Goal: Task Accomplishment & Management: Manage account settings

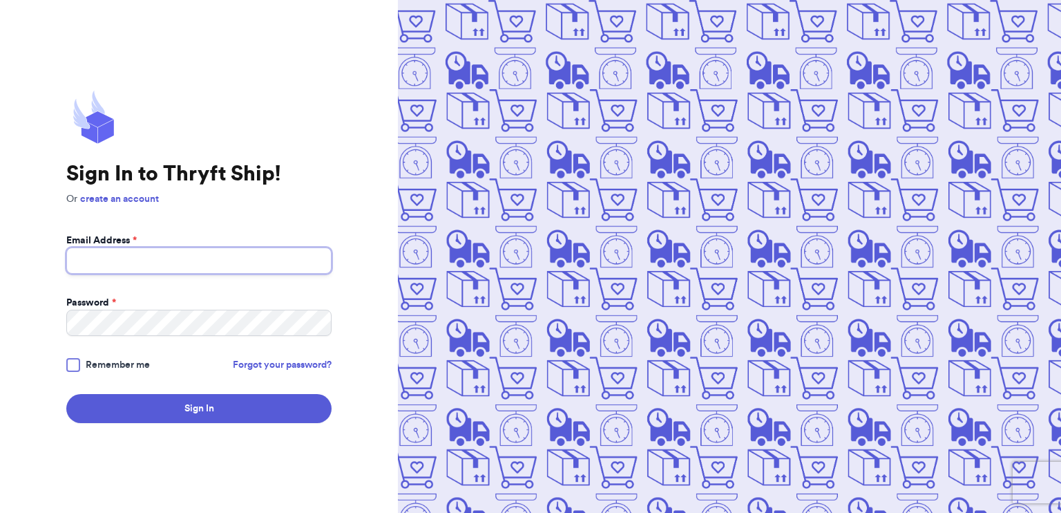
click at [179, 255] on input "Email Address *" at bounding box center [198, 260] width 265 height 26
type input "[EMAIL_ADDRESS][DOMAIN_NAME]"
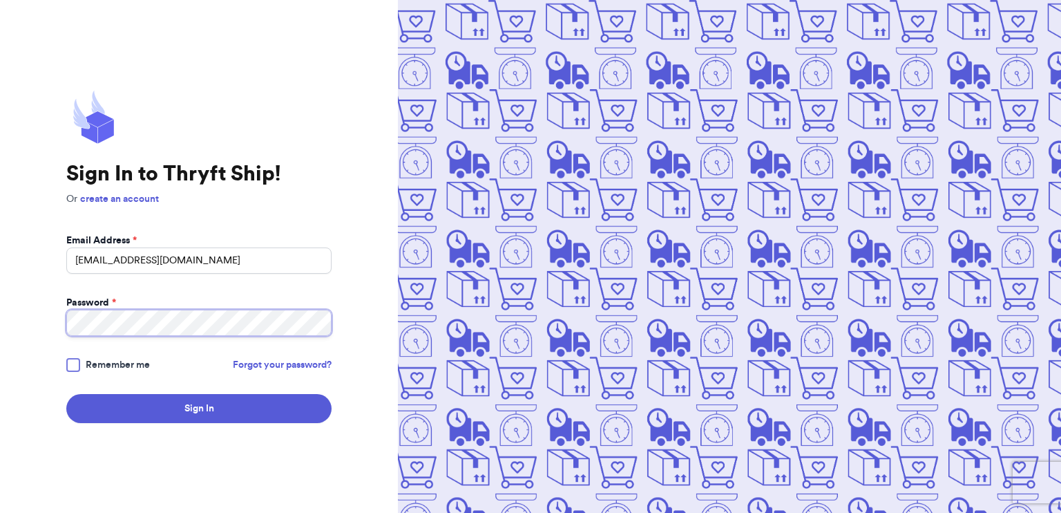
click at [66, 394] on button "Sign In" at bounding box center [198, 408] width 265 height 29
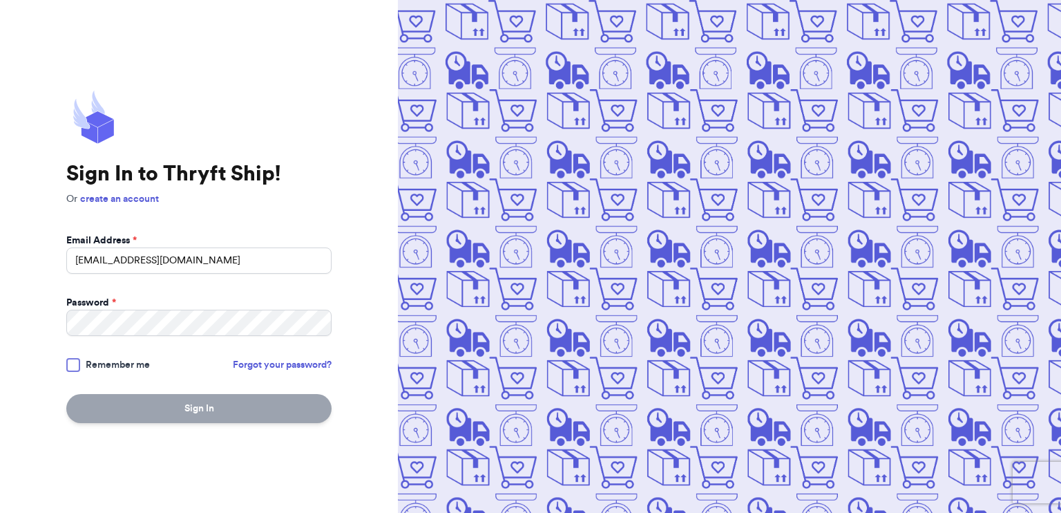
click at [222, 408] on button "Sign In" at bounding box center [198, 408] width 265 height 29
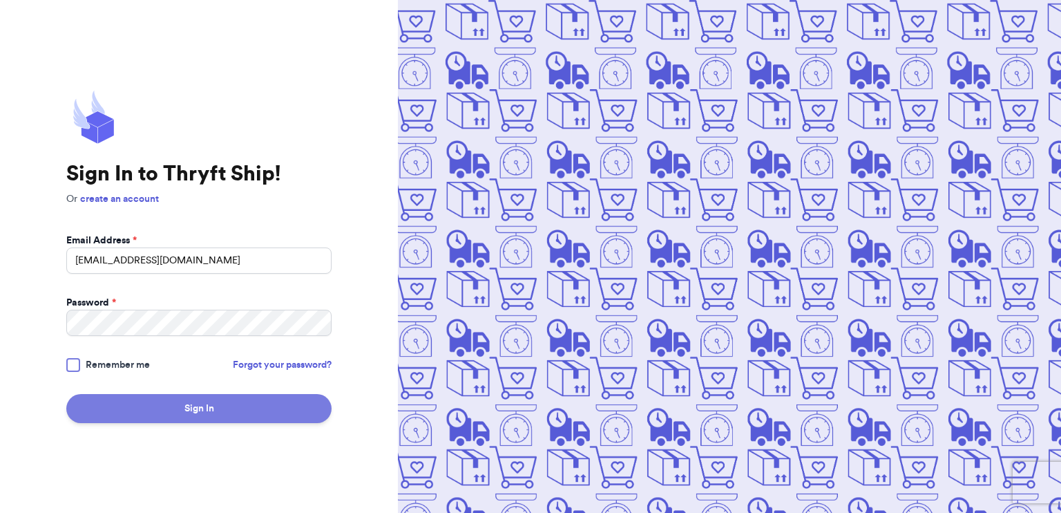
click at [262, 411] on button "Sign In" at bounding box center [198, 408] width 265 height 29
click at [218, 409] on button "Sign In" at bounding box center [198, 408] width 265 height 29
click at [278, 399] on button "Sign In" at bounding box center [198, 408] width 265 height 29
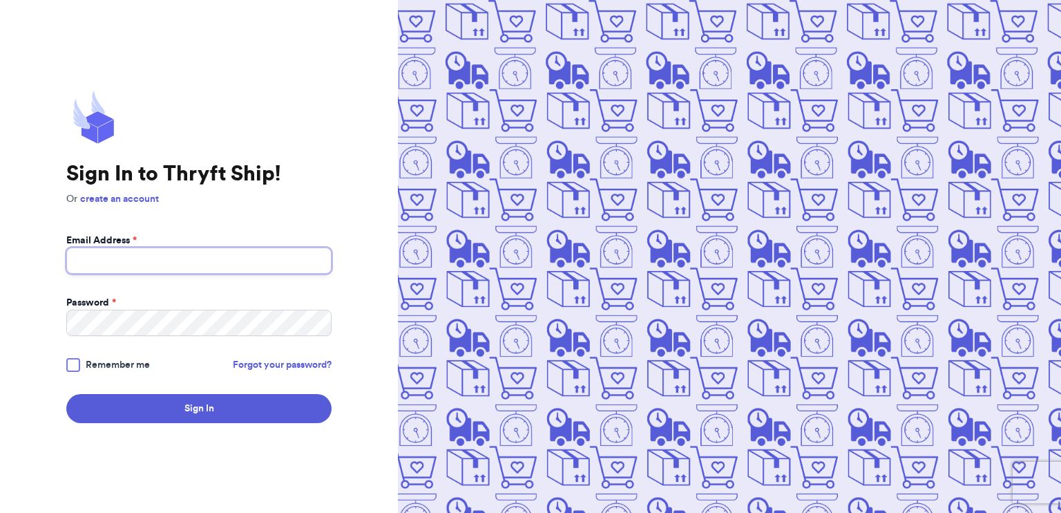
click at [173, 260] on input "Email Address *" at bounding box center [198, 260] width 265 height 26
type input "[EMAIL_ADDRESS][DOMAIN_NAME]"
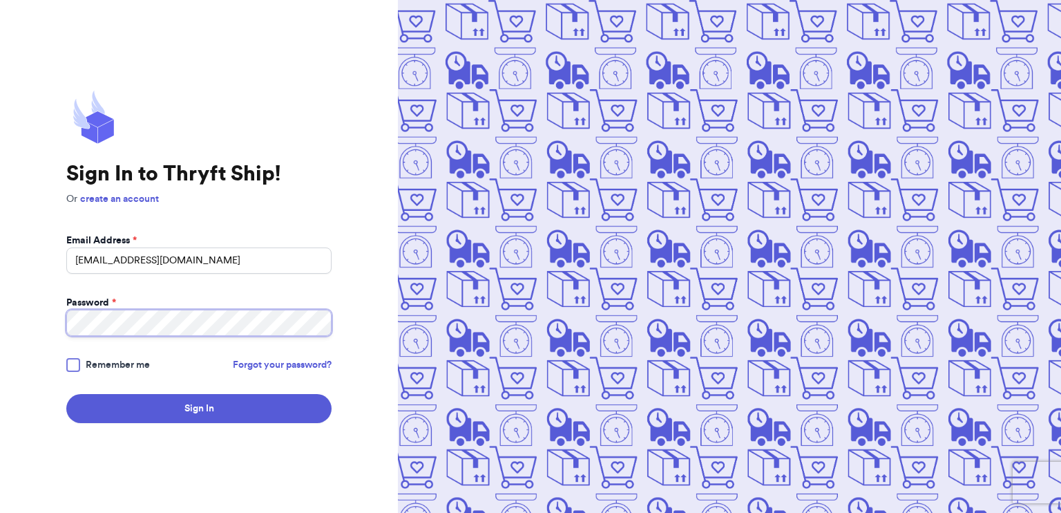
click at [66, 394] on button "Sign In" at bounding box center [198, 408] width 265 height 29
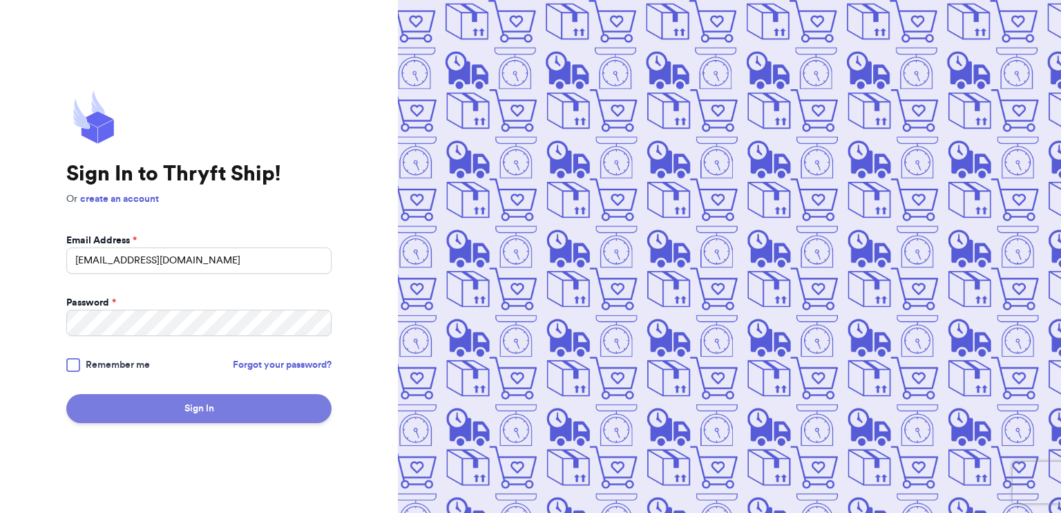
click at [223, 413] on button "Sign In" at bounding box center [198, 408] width 265 height 29
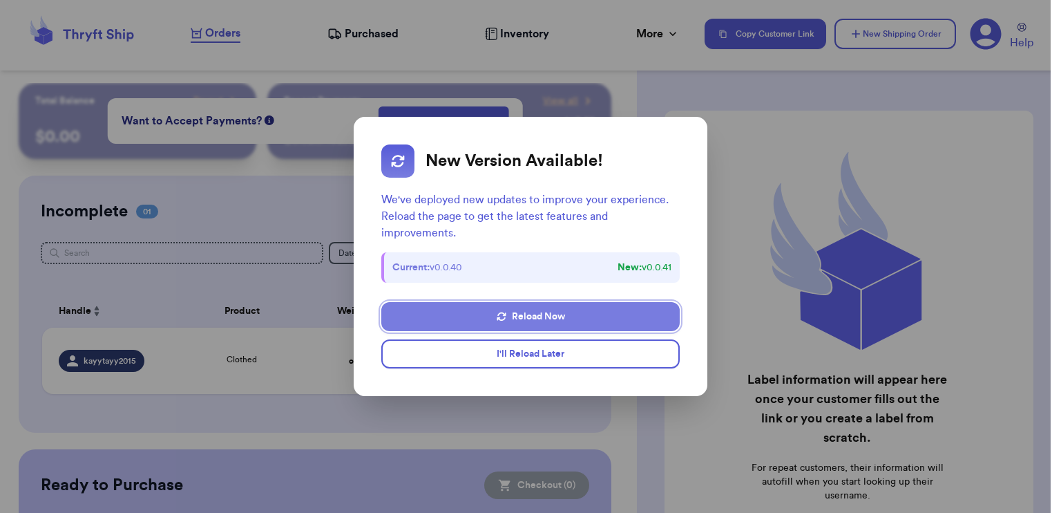
click at [580, 316] on button "Reload Now" at bounding box center [530, 316] width 298 height 29
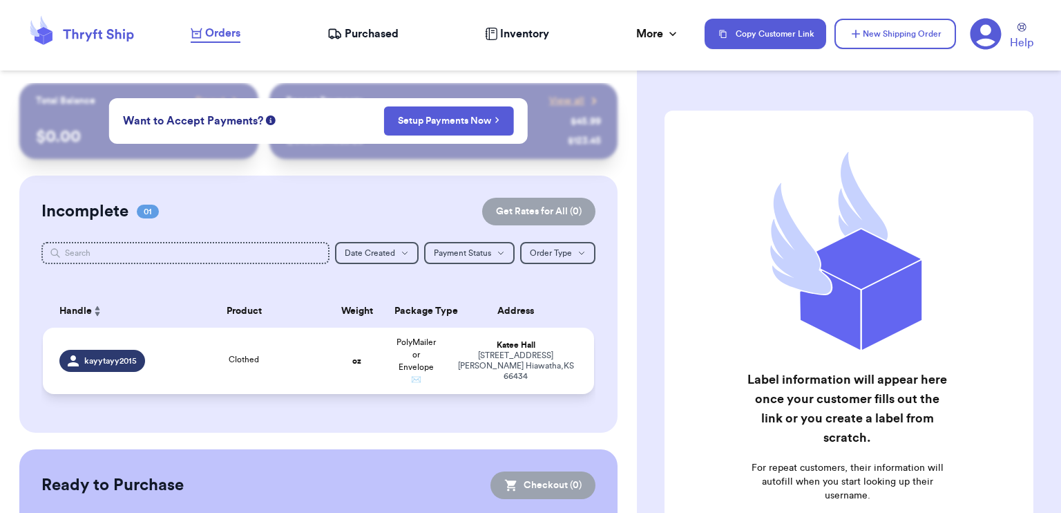
click at [272, 368] on div "Clothed" at bounding box center [243, 360] width 149 height 15
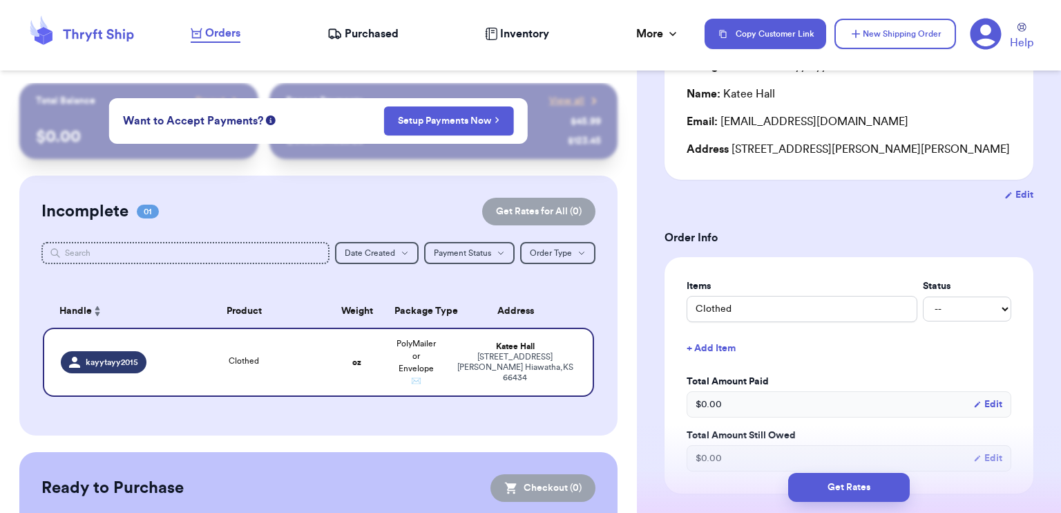
scroll to position [207, 0]
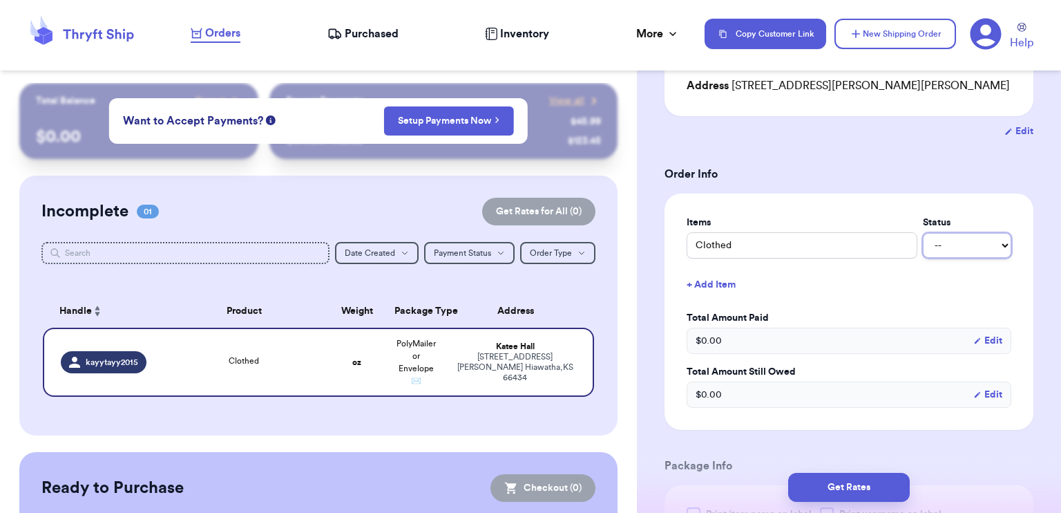
click at [985, 251] on select "-- Paid Owes" at bounding box center [967, 245] width 88 height 25
select select "paid"
click at [923, 233] on select "-- Paid Owes" at bounding box center [967, 245] width 88 height 25
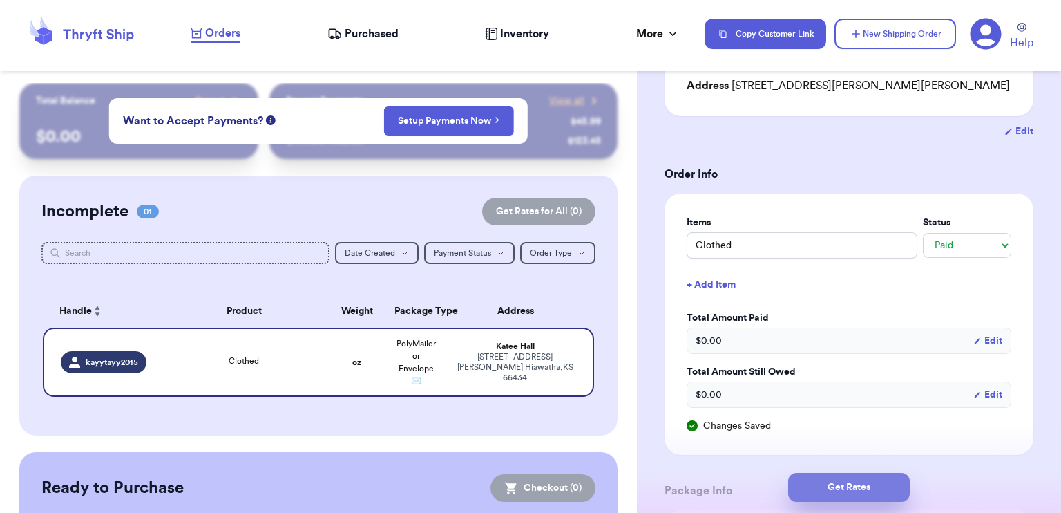
click at [871, 484] on button "Get Rates" at bounding box center [849, 487] width 122 height 29
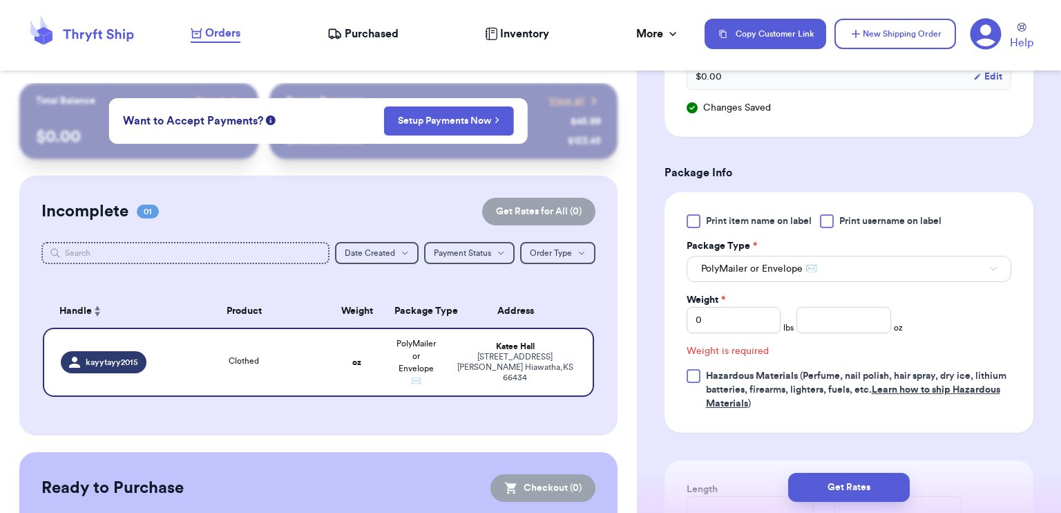
scroll to position [587, 0]
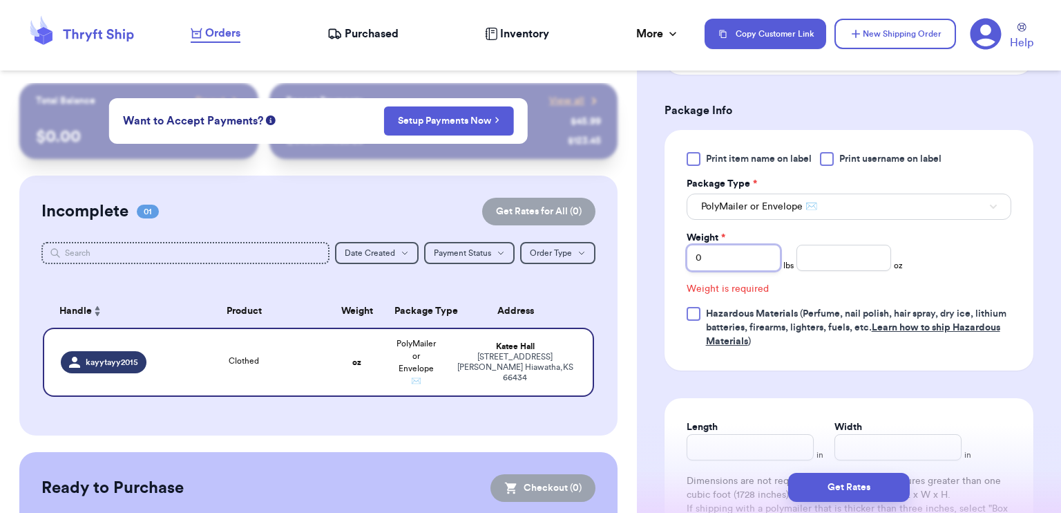
click at [730, 258] on input "0" at bounding box center [734, 258] width 95 height 26
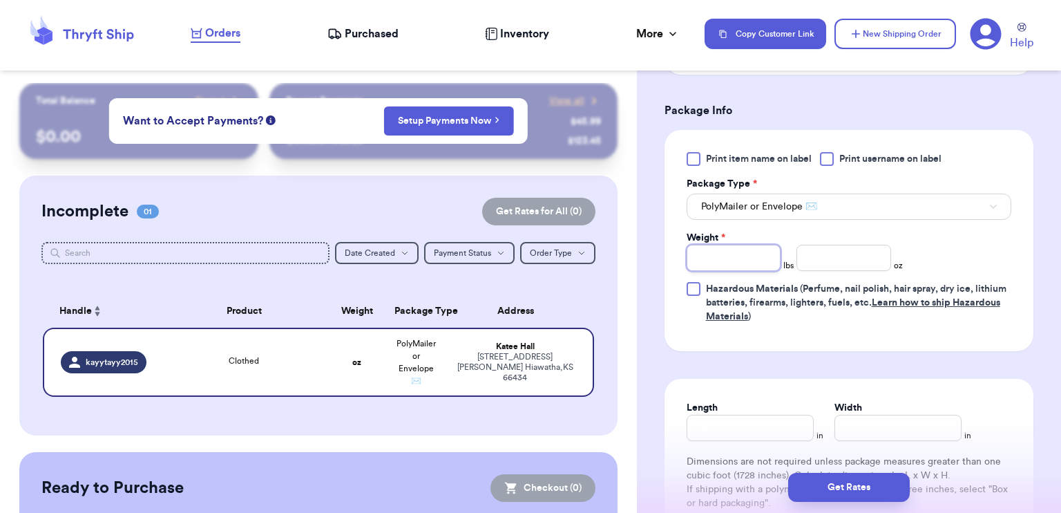
type input "1"
click at [804, 266] on input "number" at bounding box center [844, 258] width 95 height 26
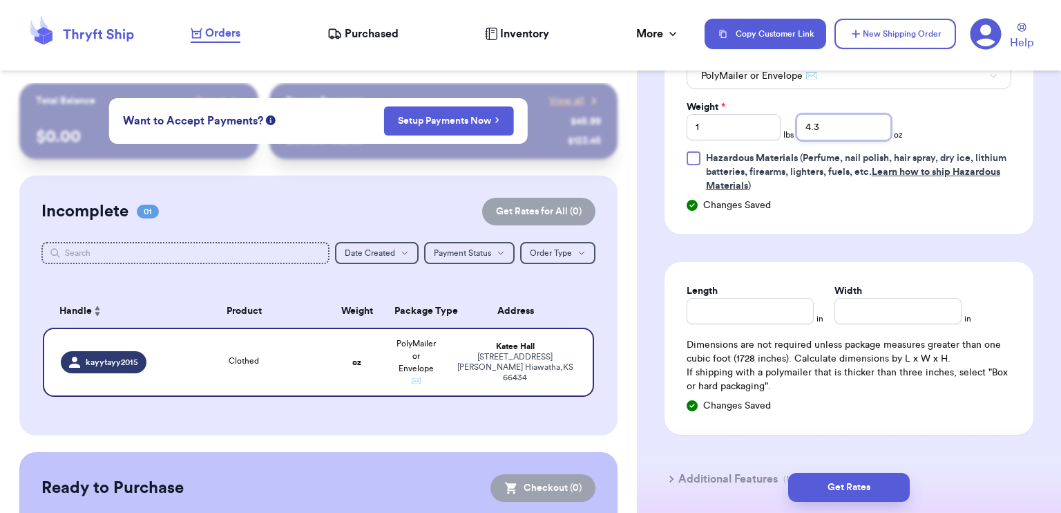
scroll to position [795, 0]
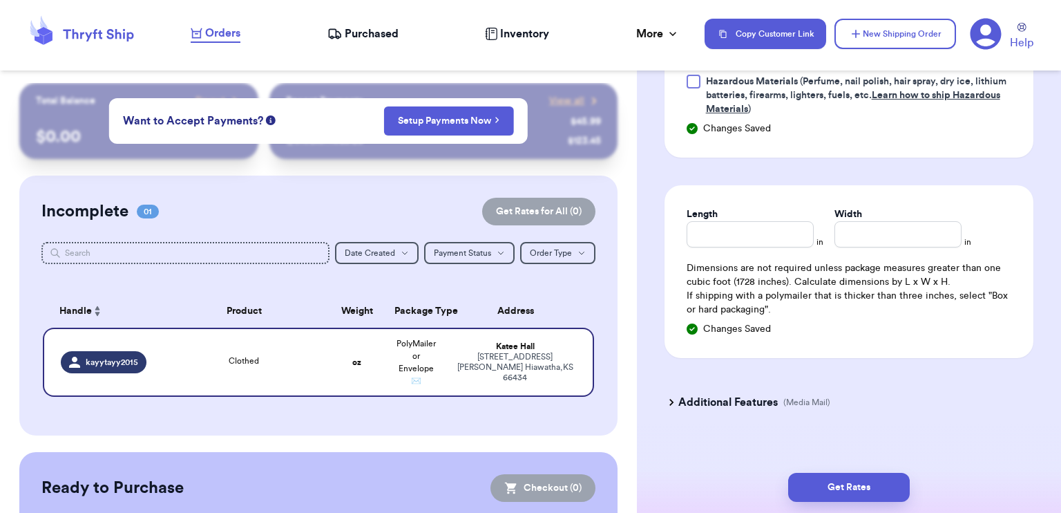
type input "4.3"
click at [759, 237] on input "Length" at bounding box center [750, 234] width 127 height 26
type input "14"
click at [915, 237] on input "Width *" at bounding box center [898, 234] width 127 height 26
type input "14.5"
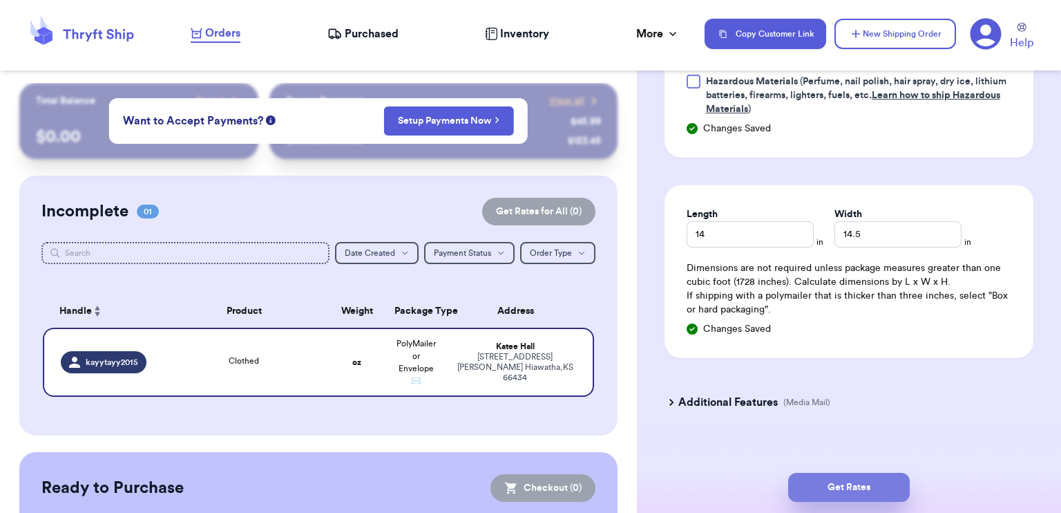
click at [848, 490] on button "Get Rates" at bounding box center [849, 487] width 122 height 29
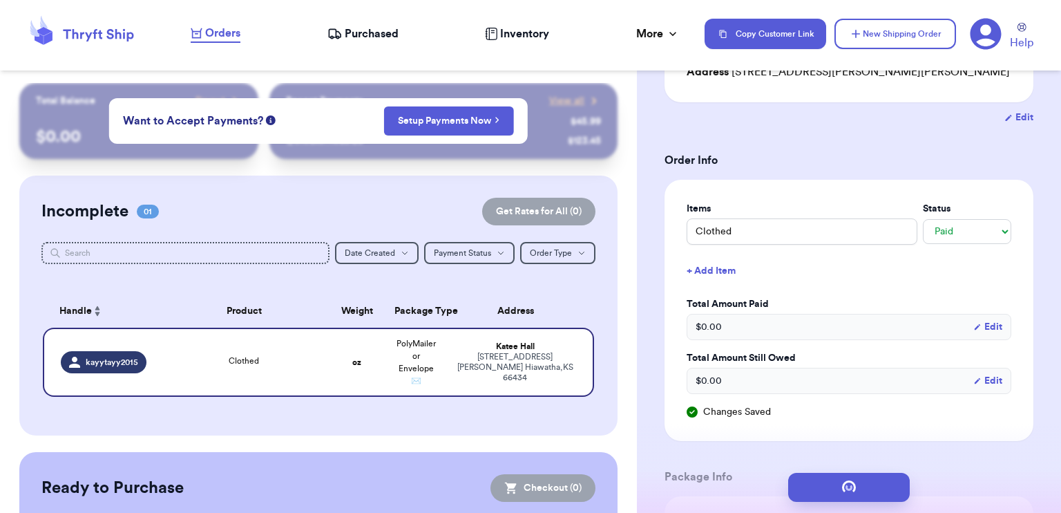
scroll to position [0, 0]
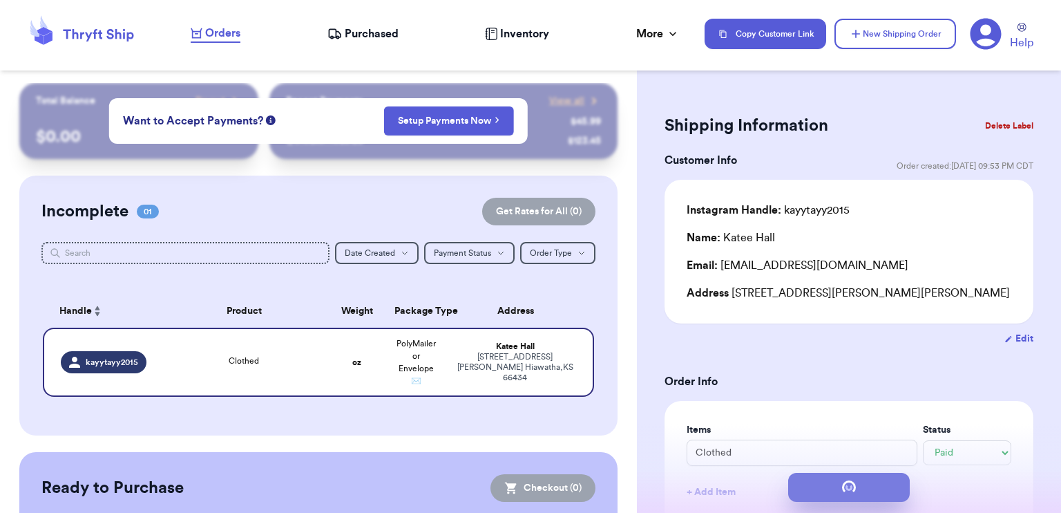
click at [806, 493] on button "submit" at bounding box center [849, 487] width 122 height 29
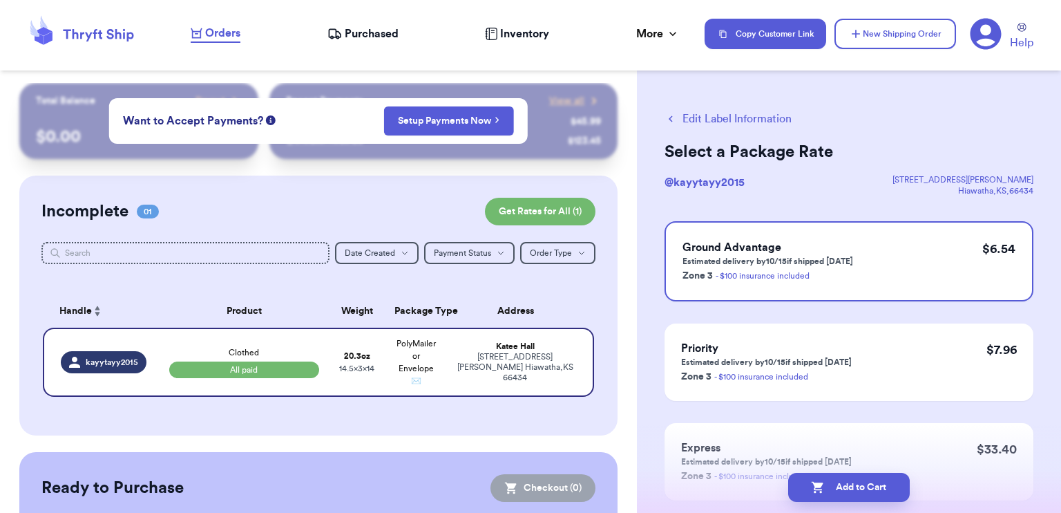
click at [669, 116] on icon "button" at bounding box center [671, 119] width 12 height 12
select select "paid"
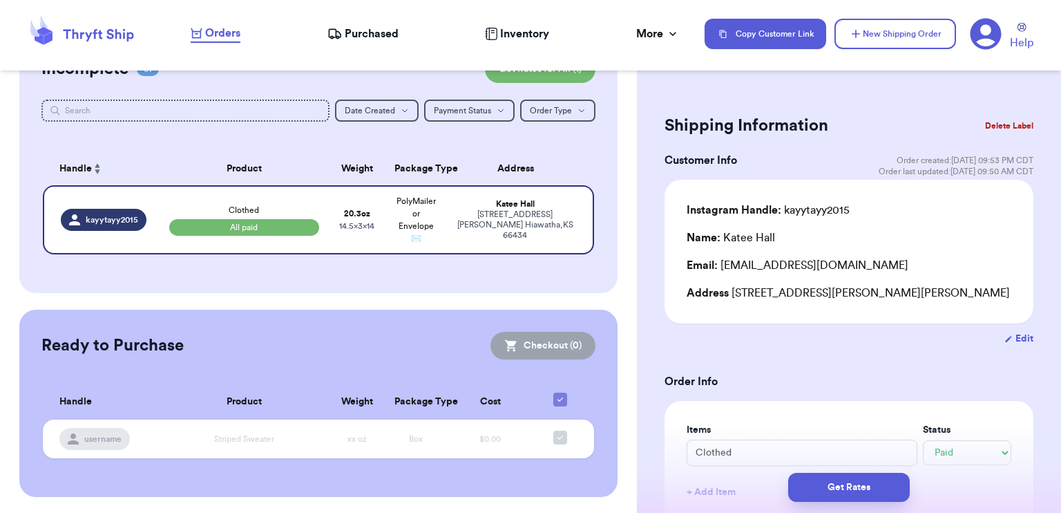
click at [223, 35] on span "Orders" at bounding box center [222, 33] width 35 height 17
click at [980, 19] on icon at bounding box center [986, 34] width 31 height 31
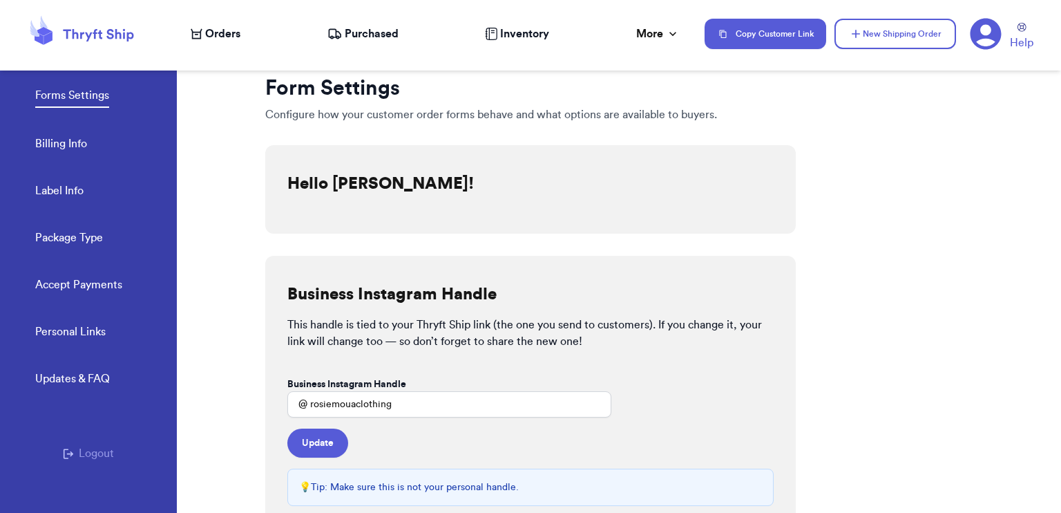
click at [82, 453] on button "Logout" at bounding box center [88, 453] width 51 height 17
